Goal: Task Accomplishment & Management: Use online tool/utility

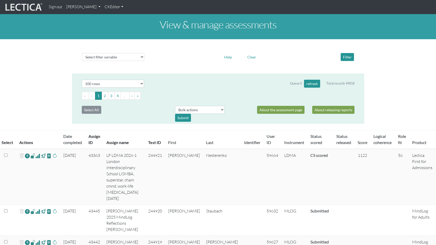
select select "100"
click at [99, 53] on select "Select filter variable Assignment name Assignment ID Clarity persuasive Clarity…" at bounding box center [113, 57] width 62 height 8
select select "grade__id"
click at [82, 61] on select "Select filter variable Assignment name Assignment ID Clarity persuasive Clarity…" at bounding box center [113, 57] width 62 height 8
select select
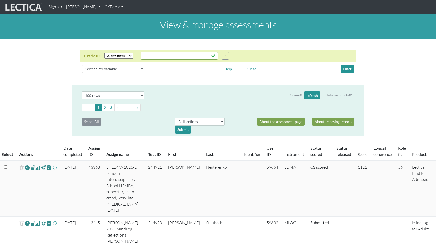
click at [113, 53] on select "Select filter Equals List Greater than Less than" at bounding box center [118, 56] width 28 height 6
select select "equal"
click at [104, 53] on select "Select filter Equals List Greater than Less than" at bounding box center [118, 56] width 28 height 6
click at [160, 52] on input "text" at bounding box center [179, 56] width 77 height 8
type input "10"
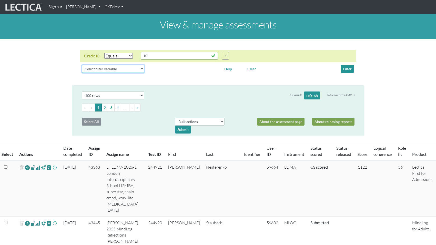
click at [121, 65] on select "Select filter variable Assignment name Assignment ID Clarity persuasive Clarity…" at bounding box center [113, 69] width 62 height 8
select select "unscorable"
click at [82, 73] on select "Select filter variable Assignment name Assignment ID Clarity persuasive Clarity…" at bounding box center [113, 69] width 62 height 8
select select
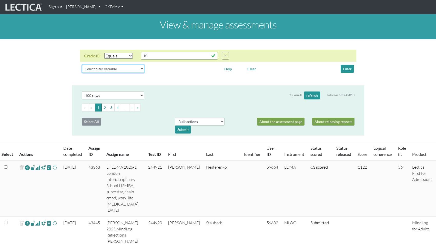
select select
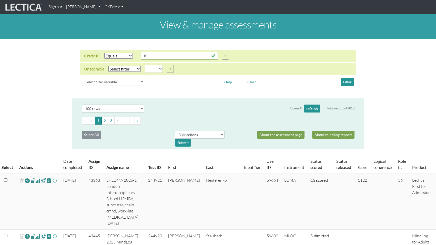
click at [115, 66] on select "Select filter Equals Does not equal" at bounding box center [124, 69] width 32 height 6
select select "not_iexact"
click at [108, 66] on select "Select filter Equals Does not equal" at bounding box center [124, 69] width 32 height 6
click at [150, 65] on select "True False" at bounding box center [154, 69] width 18 height 8
select select "True"
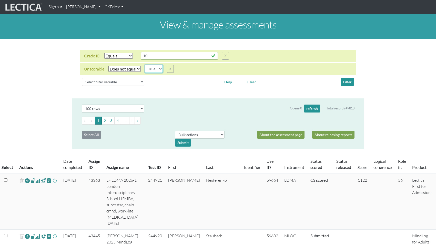
click at [145, 65] on select "True False" at bounding box center [154, 69] width 18 height 8
click at [345, 78] on button "Filter" at bounding box center [347, 82] width 13 height 8
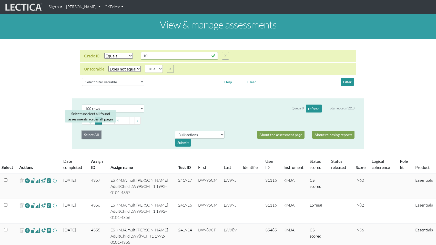
click at [88, 131] on button "Select All" at bounding box center [91, 135] width 19 height 8
checkbox input "true"
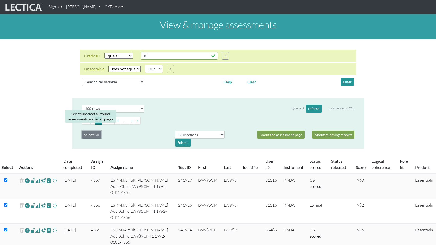
checkbox input "true"
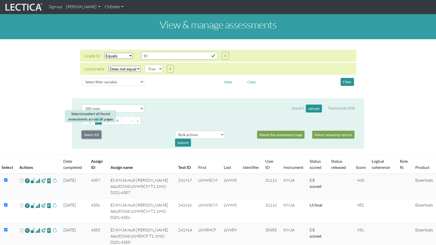
checkbox input "true"
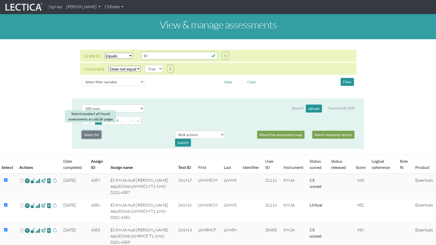
checkbox input "true"
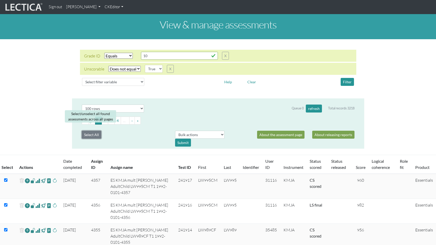
checkbox input "true"
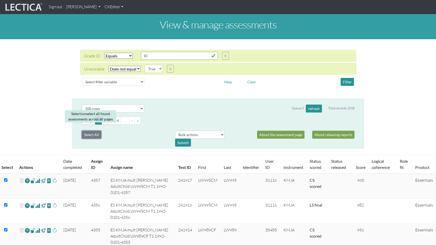
checkbox input "true"
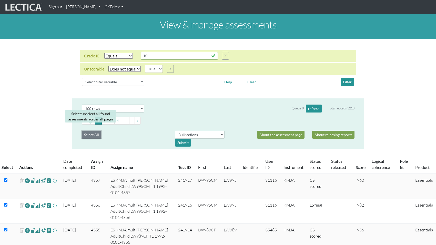
checkbox input "true"
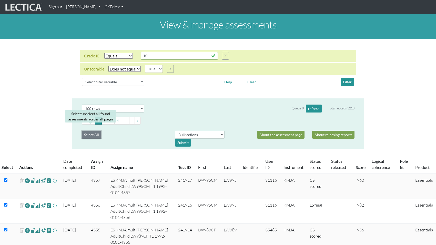
checkbox input "true"
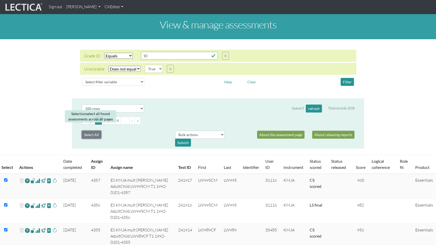
checkbox input "true"
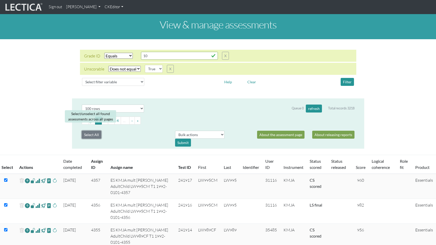
checkbox input "true"
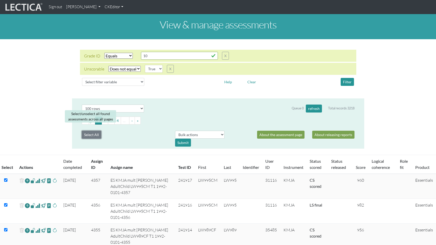
checkbox input "true"
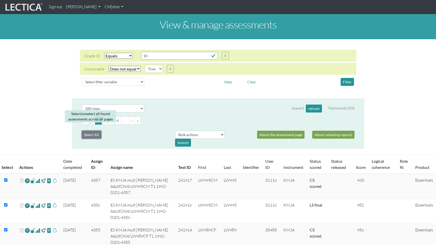
checkbox input "true"
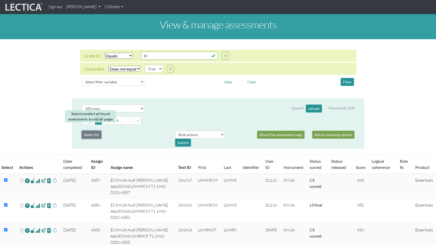
checkbox input "true"
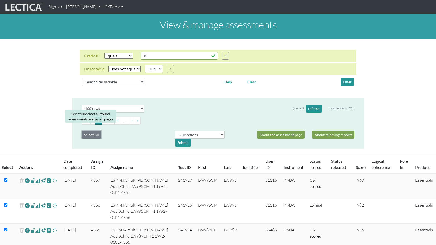
checkbox input "true"
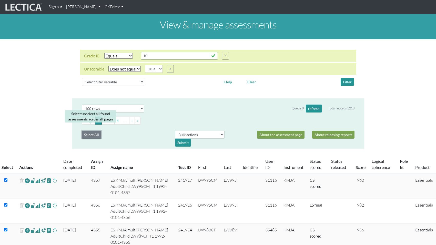
checkbox input "true"
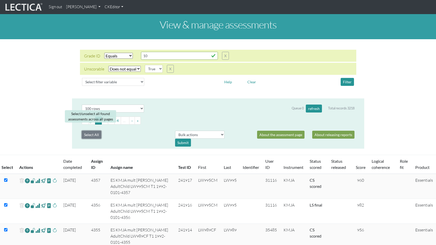
checkbox input "true"
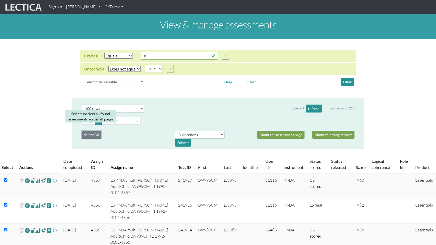
checkbox input "true"
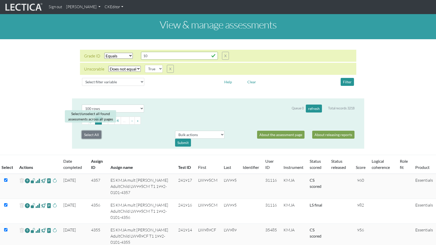
checkbox input "true"
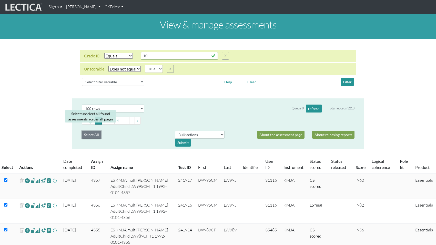
checkbox input "true"
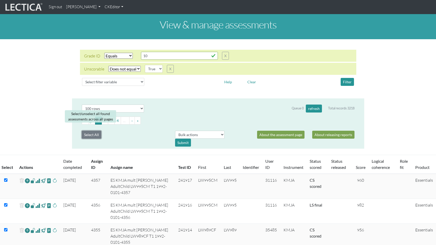
checkbox input "true"
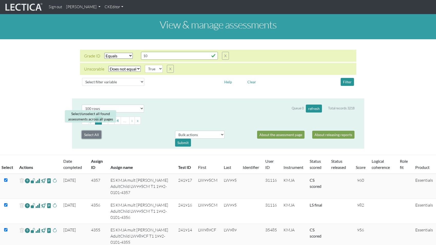
checkbox input "true"
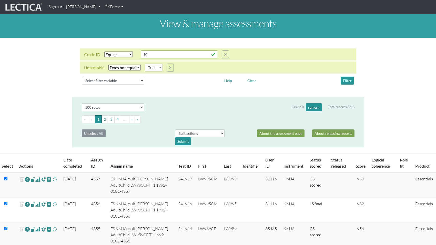
click at [264, 103] on div "Queue 0 refresh Total records 3218" at bounding box center [253, 107] width 210 height 8
click at [210, 129] on select "Bulk actions download test-taker data finalize cs LF show record Bulk rescore" at bounding box center [199, 133] width 49 height 8
select select "bulk_rescore"
click at [175, 129] on select "Bulk actions download test-taker data finalize cs LF show record Bulk rescore" at bounding box center [199, 133] width 49 height 8
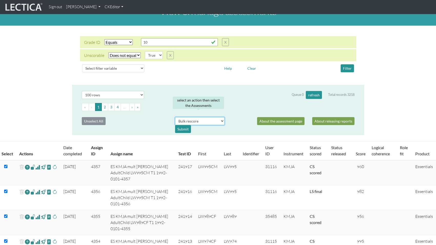
scroll to position [14, 0]
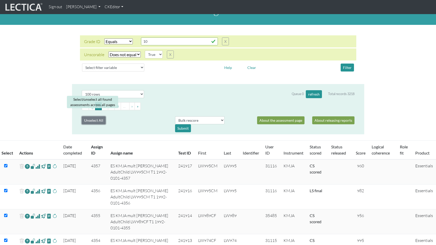
click at [94, 116] on button "Unselect All" at bounding box center [94, 120] width 24 height 8
checkbox input "false"
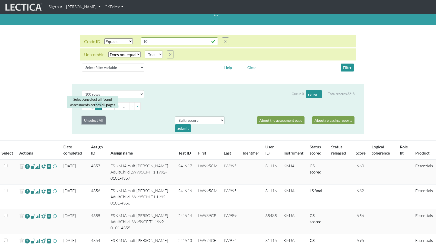
checkbox input "false"
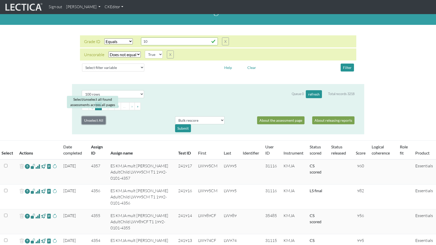
checkbox input "false"
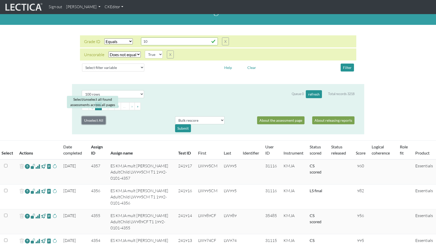
checkbox input "false"
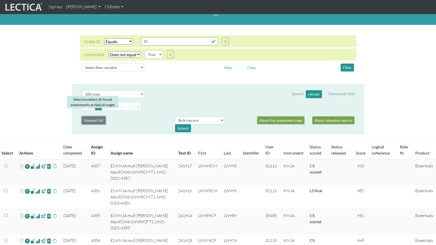
checkbox input "false"
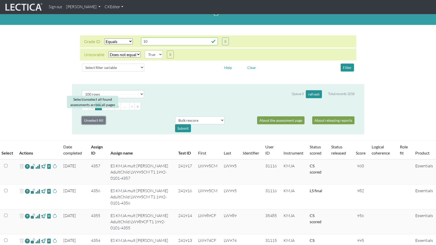
checkbox input "false"
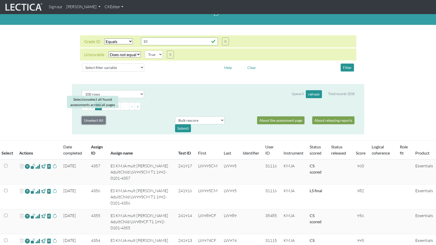
checkbox input "false"
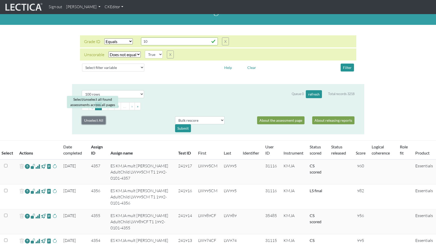
checkbox input "false"
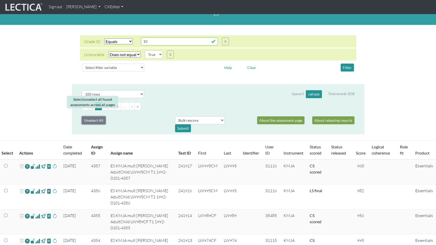
checkbox input "false"
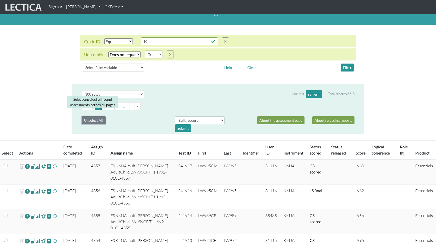
checkbox input "false"
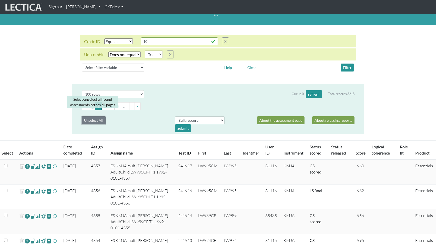
checkbox input "false"
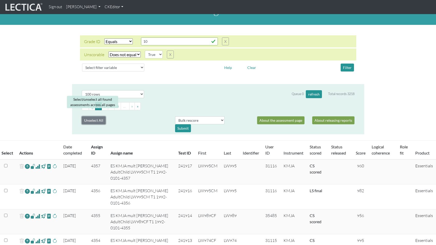
checkbox input "false"
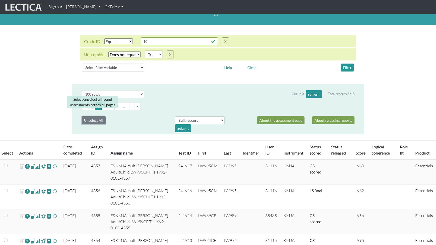
checkbox input "false"
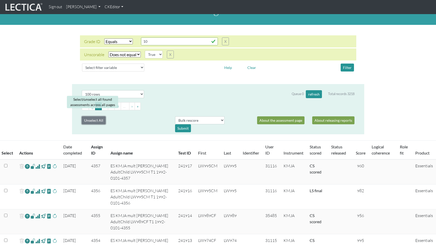
checkbox input "false"
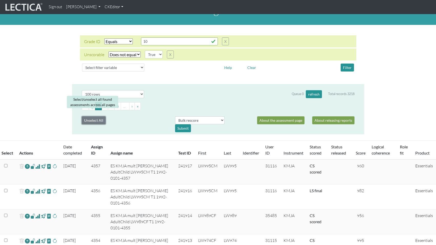
checkbox input "false"
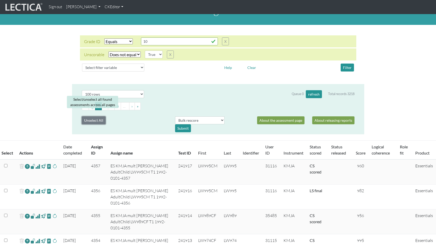
checkbox input "false"
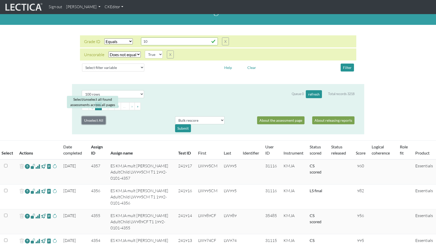
checkbox input "false"
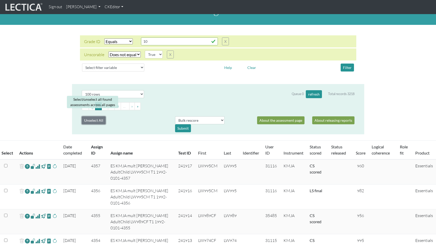
checkbox input "false"
click at [90, 116] on button "Select All" at bounding box center [91, 120] width 19 height 8
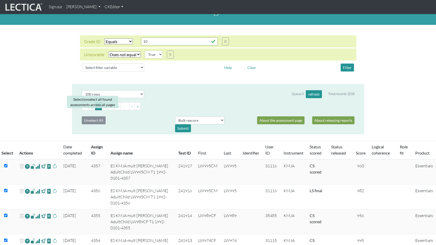
click at [125, 52] on select "Select filter Equals Does not equal" at bounding box center [124, 55] width 32 height 6
click at [180, 124] on div "Submit" at bounding box center [183, 128] width 16 height 8
click at [300, 90] on div "Queue 0 refresh Total records 3218" at bounding box center [323, 94] width 63 height 8
click at [314, 90] on button "refresh" at bounding box center [314, 94] width 16 height 8
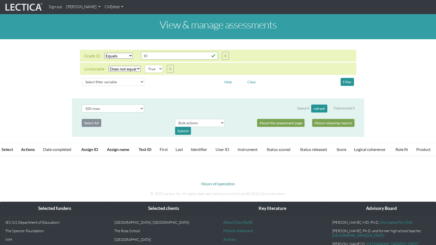
select select "equal"
select select "not_iexact"
select select "100"
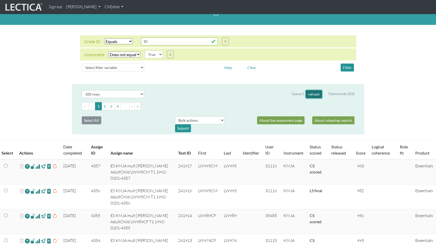
click at [316, 90] on button "refresh" at bounding box center [314, 94] width 16 height 8
click at [310, 90] on button "refresh" at bounding box center [314, 94] width 16 height 8
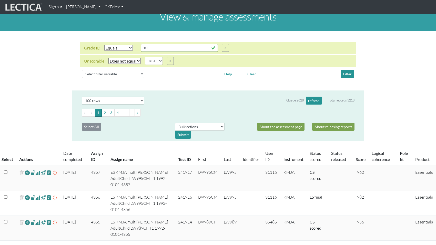
scroll to position [0, 0]
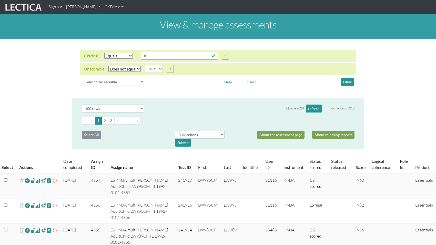
click at [134, 66] on select "Select filter Equals Does not equal" at bounding box center [124, 69] width 32 height 6
select select "iexact"
click at [108, 66] on select "Select filter Equals Does not equal" at bounding box center [124, 69] width 32 height 6
click at [152, 66] on select "True False" at bounding box center [154, 69] width 18 height 8
select select "False"
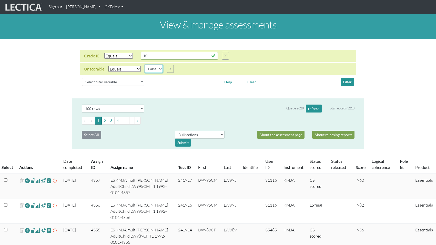
click at [145, 65] on select "True False" at bounding box center [154, 69] width 18 height 8
click at [345, 78] on button "Filter" at bounding box center [347, 82] width 13 height 8
click at [347, 78] on button "Filter" at bounding box center [347, 82] width 13 height 8
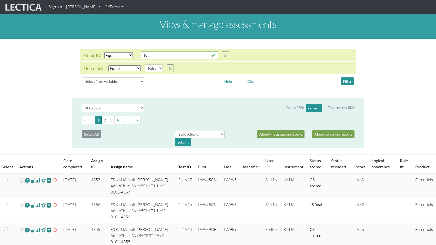
click at [117, 65] on select "Select filter Equals Does not equal" at bounding box center [124, 68] width 32 height 6
select select "not_iexact"
click at [108, 65] on select "Select filter Equals Does not equal" at bounding box center [124, 68] width 32 height 6
click at [153, 64] on select "True False" at bounding box center [154, 68] width 18 height 8
select select "True"
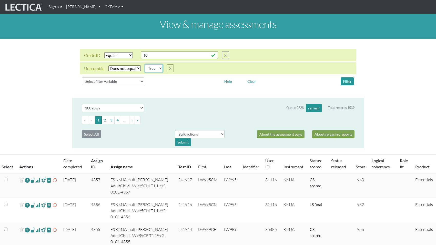
click at [145, 64] on select "True False" at bounding box center [154, 68] width 18 height 8
click at [347, 77] on button "Filter" at bounding box center [347, 81] width 13 height 8
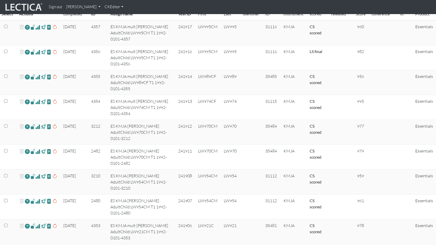
scroll to position [0, 0]
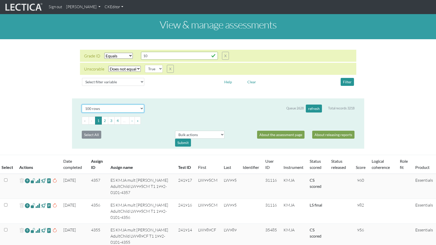
click at [135, 105] on select "Select # rows to display 10 rows 20 rows 50 rows 100 rows 200 rows 500 rows 100…" at bounding box center [113, 109] width 63 height 8
select select "200"
click at [82, 105] on select "Select # rows to display 10 rows 20 rows 50 rows 100 rows 200 rows 500 rows 100…" at bounding box center [113, 109] width 63 height 8
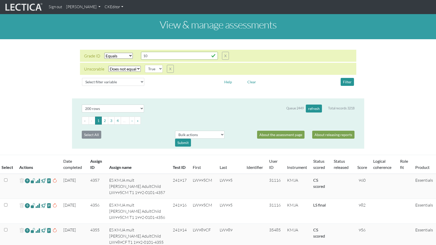
click at [120, 66] on select "Select filter Equals Does not equal" at bounding box center [124, 69] width 32 height 6
select select "iexact"
click at [108, 66] on select "Select filter Equals Does not equal" at bounding box center [124, 69] width 32 height 6
click at [150, 65] on select "True False" at bounding box center [154, 69] width 18 height 8
select select "False"
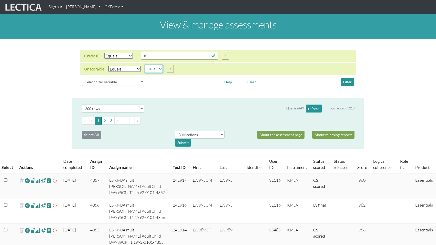
click at [145, 65] on select "True False" at bounding box center [154, 69] width 18 height 8
click at [348, 78] on button "Filter" at bounding box center [347, 82] width 13 height 8
click at [314, 105] on button "refresh" at bounding box center [314, 109] width 16 height 8
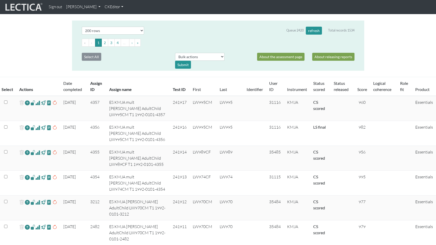
scroll to position [1, 0]
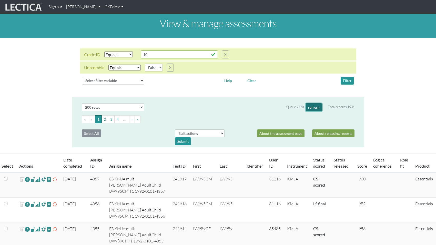
click at [313, 103] on button "refresh" at bounding box center [314, 107] width 16 height 8
